Goal: Check status: Check status

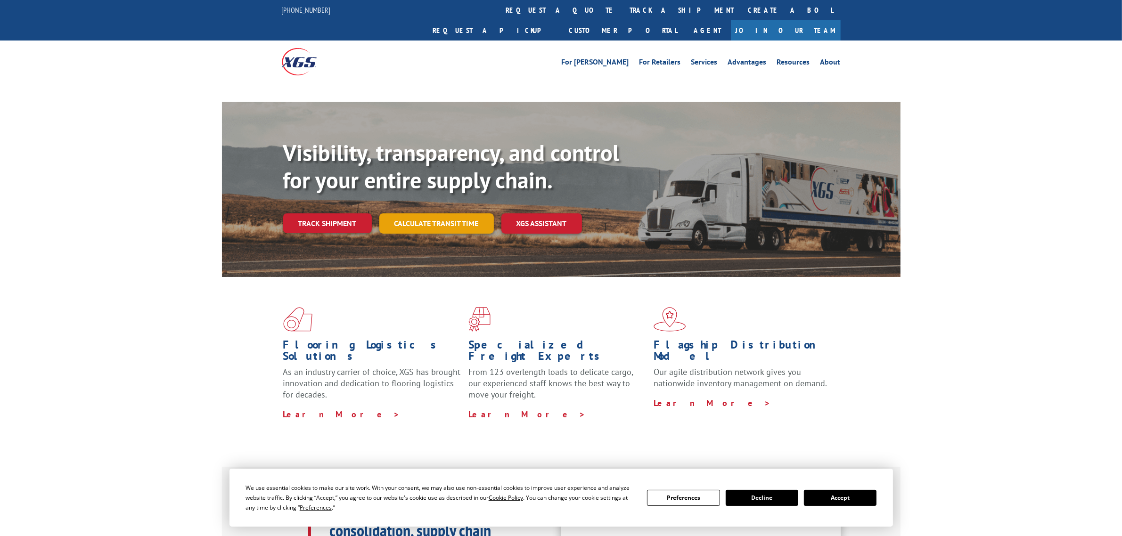
click at [430, 213] on link "Calculate transit time" at bounding box center [436, 223] width 114 height 20
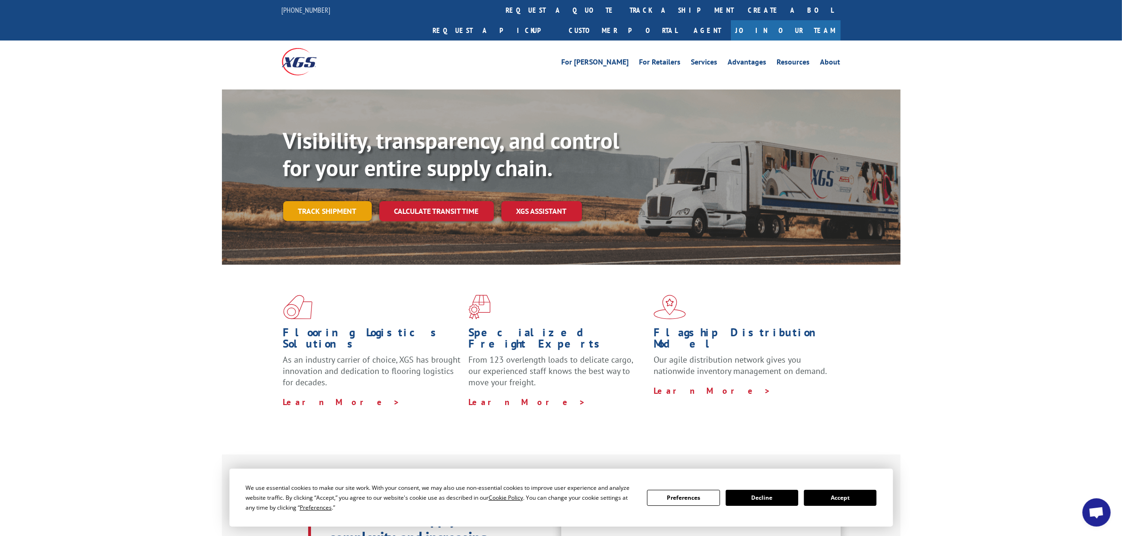
click at [321, 201] on link "Track shipment" at bounding box center [327, 211] width 89 height 20
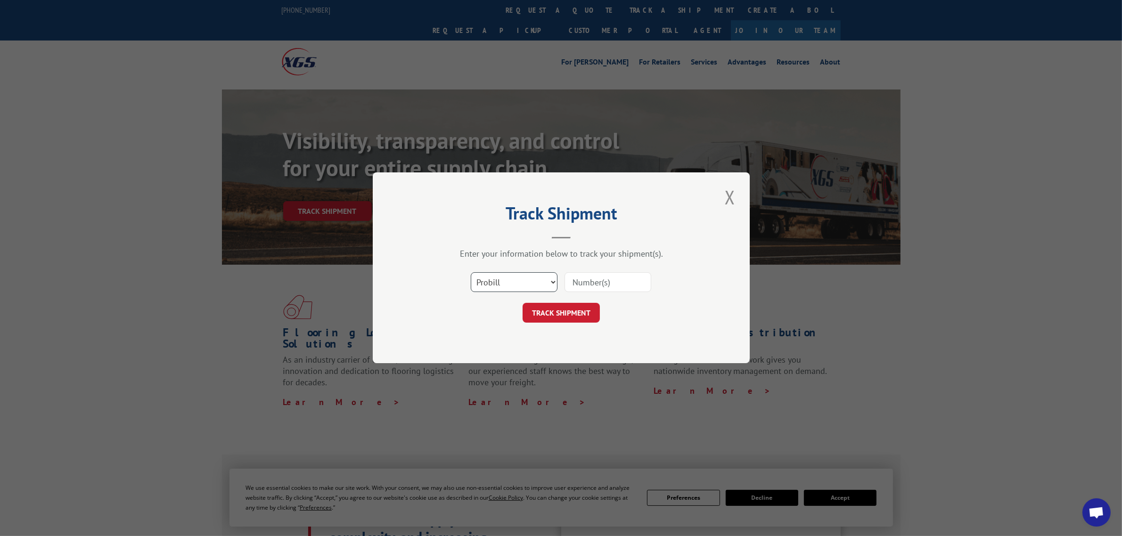
click at [493, 279] on select "Select category... Probill BOL PO" at bounding box center [514, 283] width 87 height 20
select select "bol"
click at [471, 273] on select "Select category... Probill BOL PO" at bounding box center [514, 283] width 87 height 20
click at [583, 279] on input at bounding box center [607, 283] width 87 height 20
paste input "5950607"
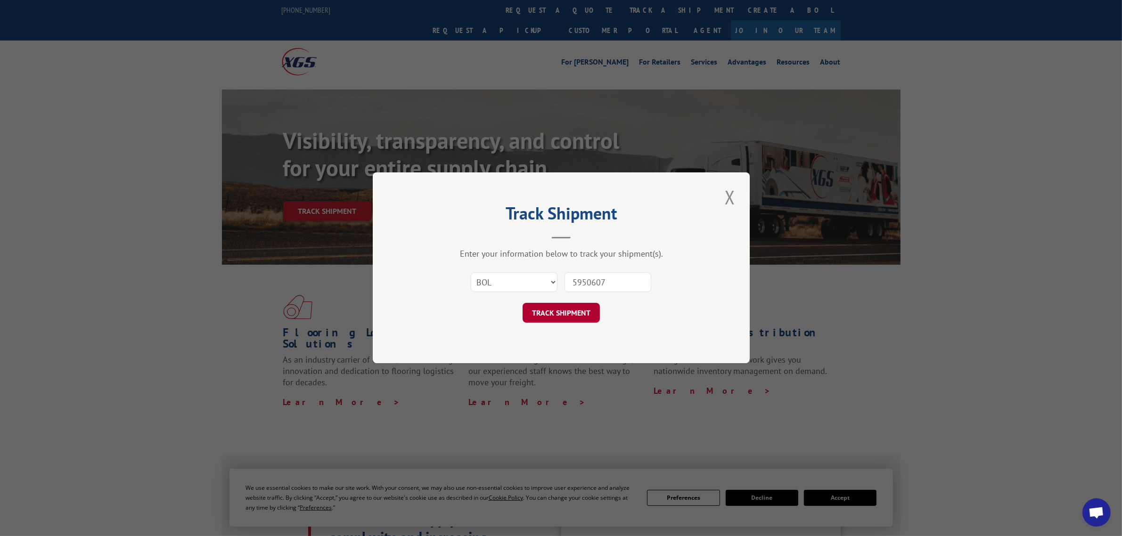
type input "5950607"
click at [570, 317] on button "TRACK SHIPMENT" at bounding box center [560, 313] width 77 height 20
